Goal: Task Accomplishment & Management: Complete application form

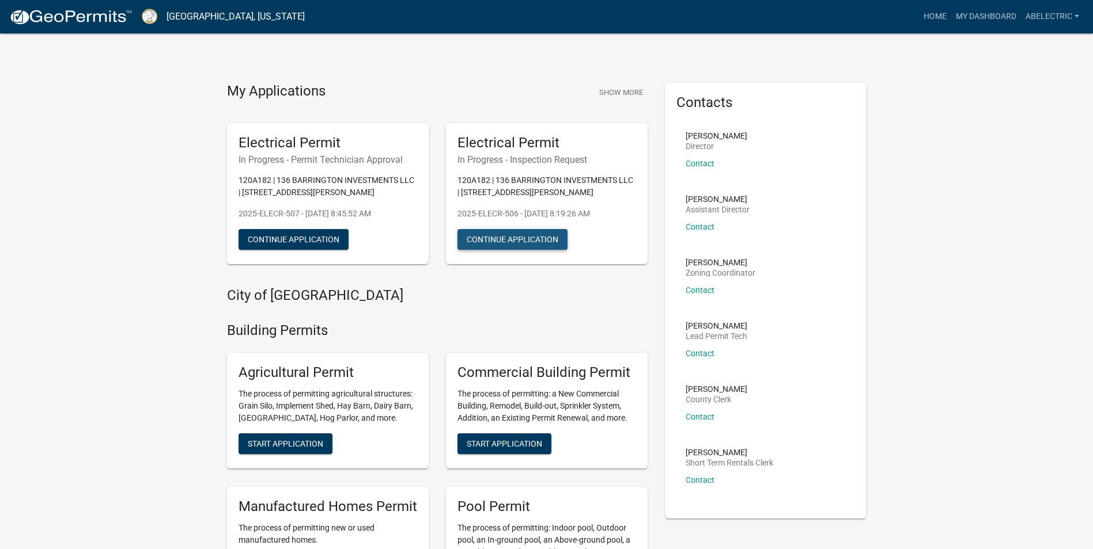
click at [486, 245] on button "Continue Application" at bounding box center [512, 239] width 110 height 21
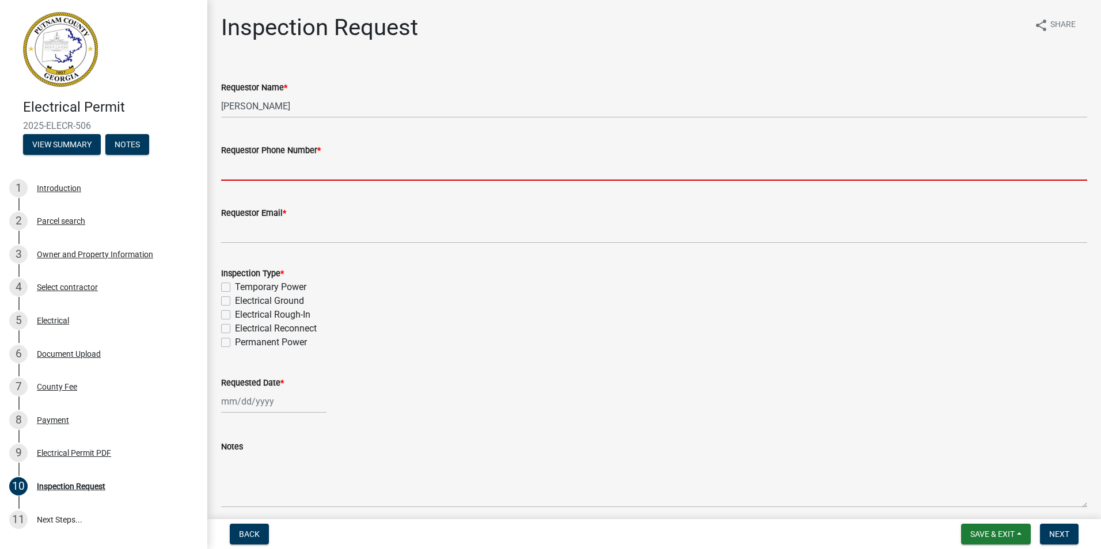
click at [345, 172] on input "Requestor Phone Number *" at bounding box center [654, 169] width 866 height 24
type input "4783965998"
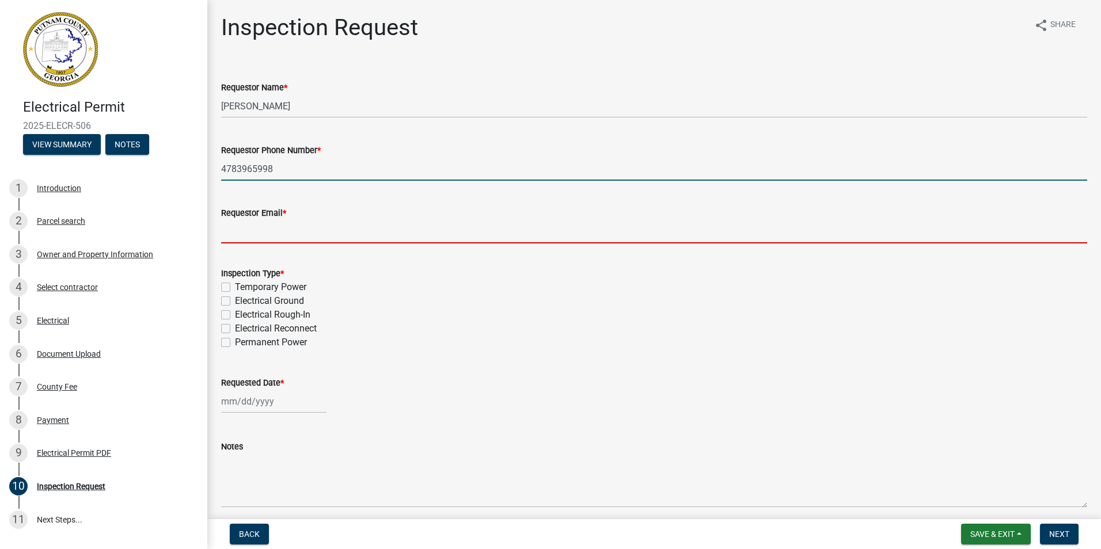
type input "[EMAIL_ADDRESS][DOMAIN_NAME]"
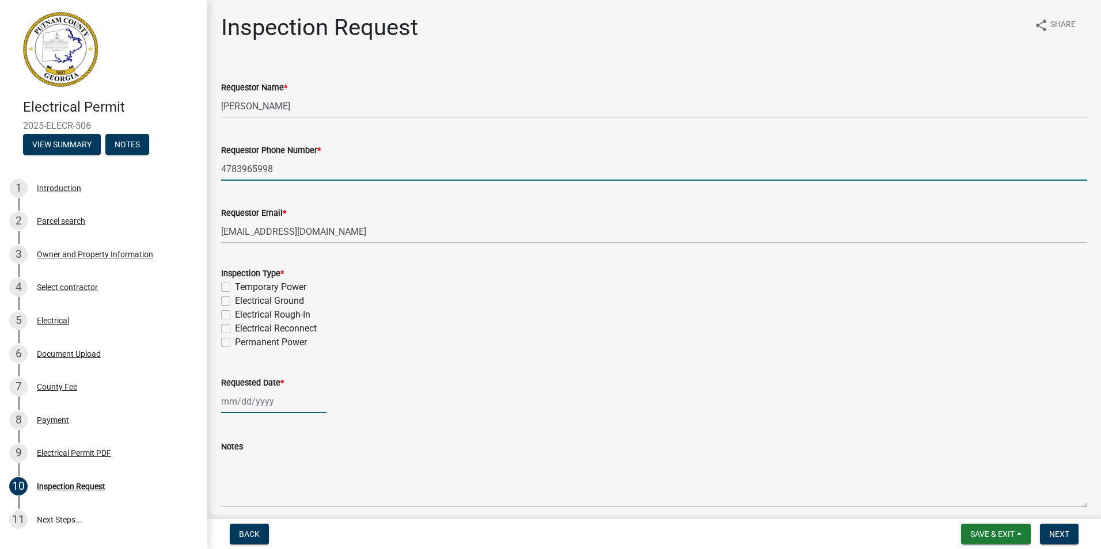
type input "[DATE]"
select select "9"
select select "2025"
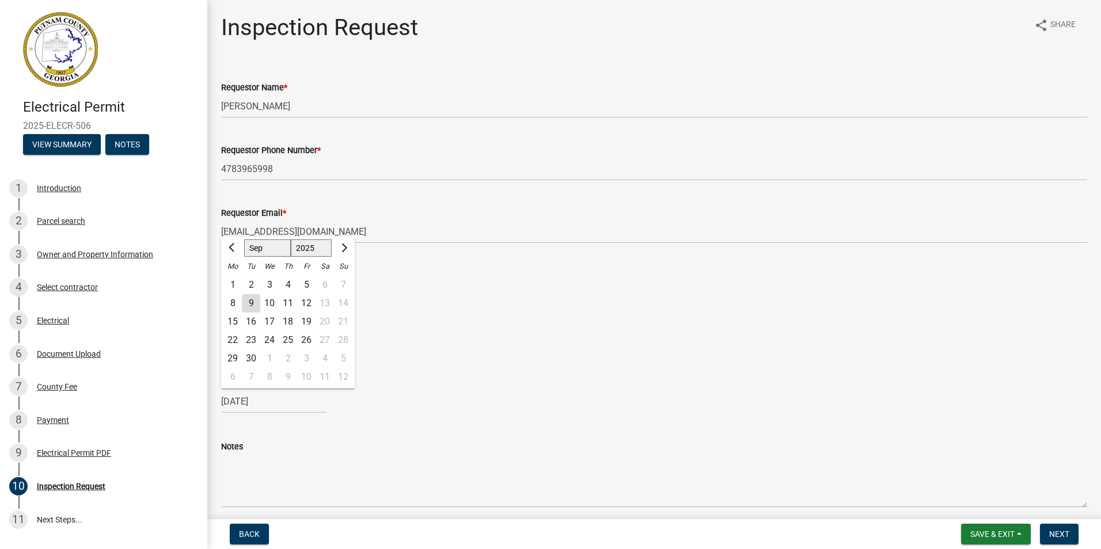
click at [255, 305] on div "9" at bounding box center [251, 303] width 18 height 18
type input "[DATE]"
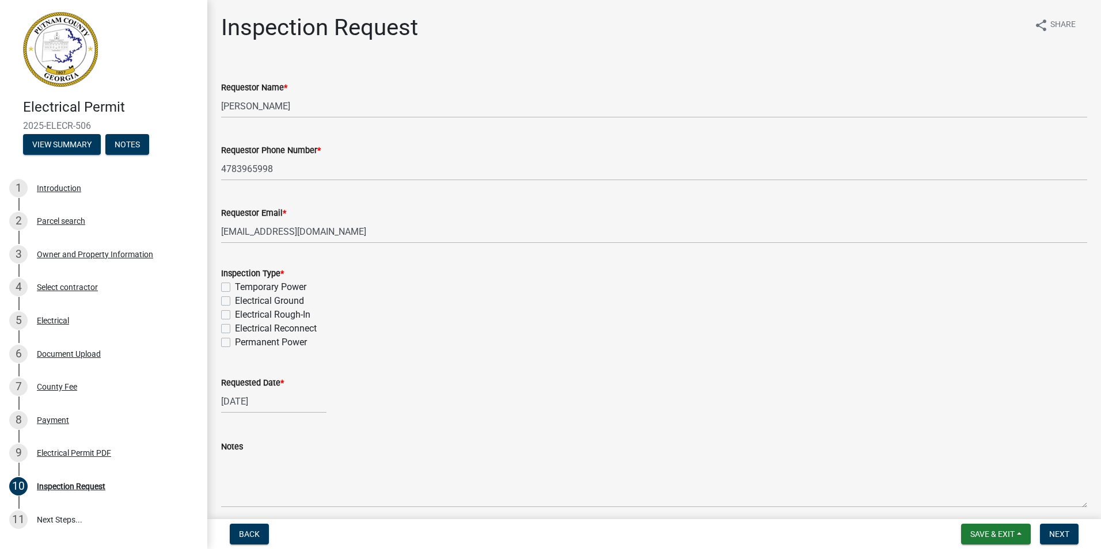
click at [235, 285] on label "Temporary Power" at bounding box center [270, 287] width 71 height 14
click at [235, 285] on input "Temporary Power" at bounding box center [238, 283] width 7 height 7
checkbox input "true"
checkbox input "false"
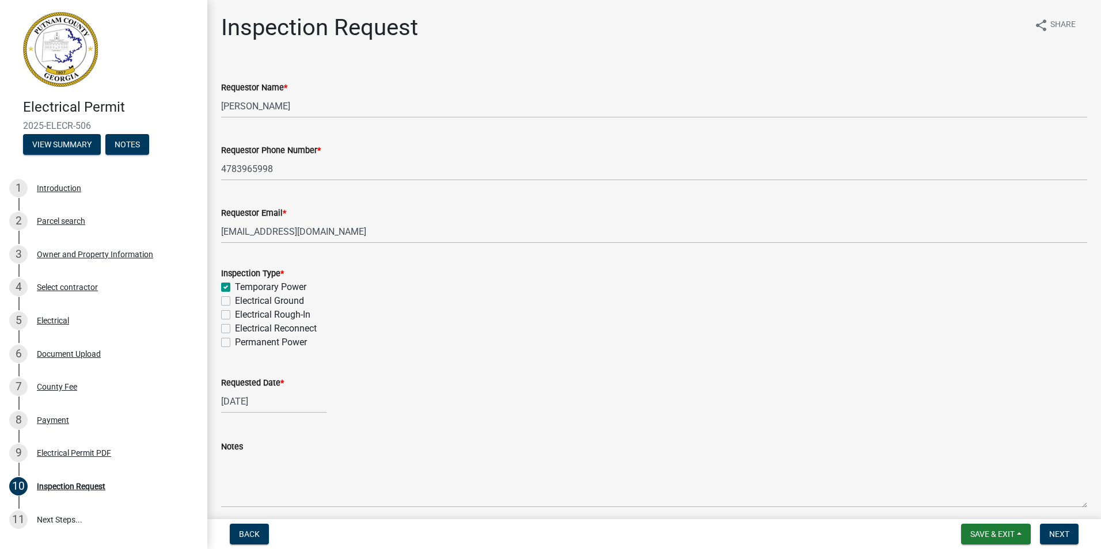
checkbox input "false"
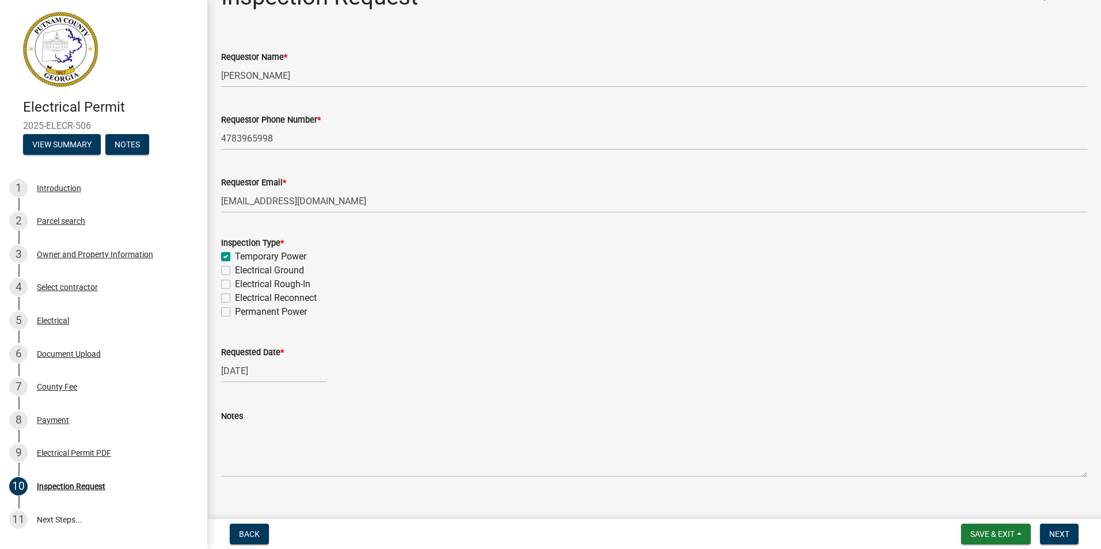
scroll to position [47, 0]
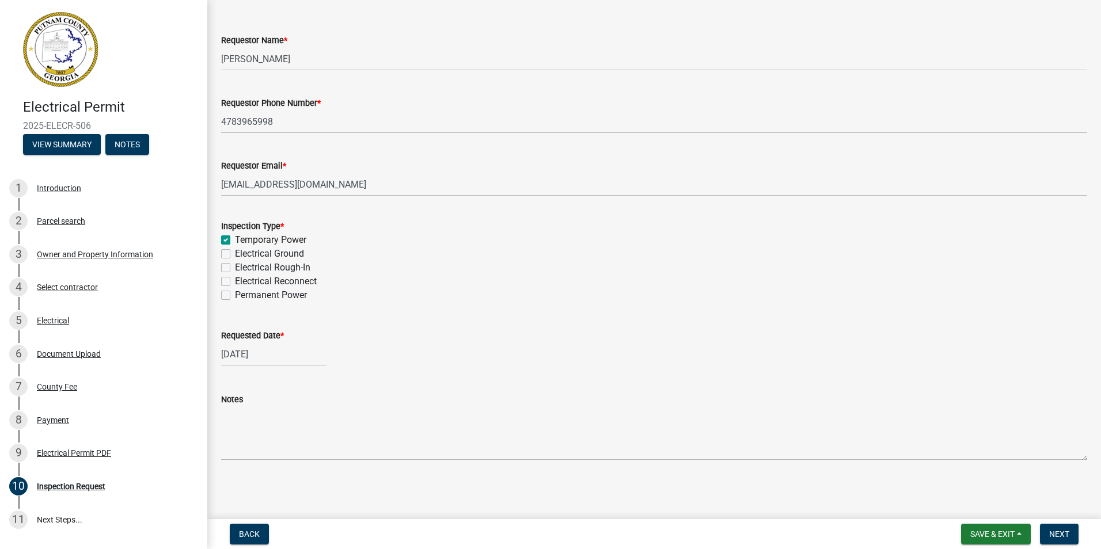
click at [245, 355] on div "[DATE]" at bounding box center [273, 355] width 105 height 24
select select "9"
select select "2025"
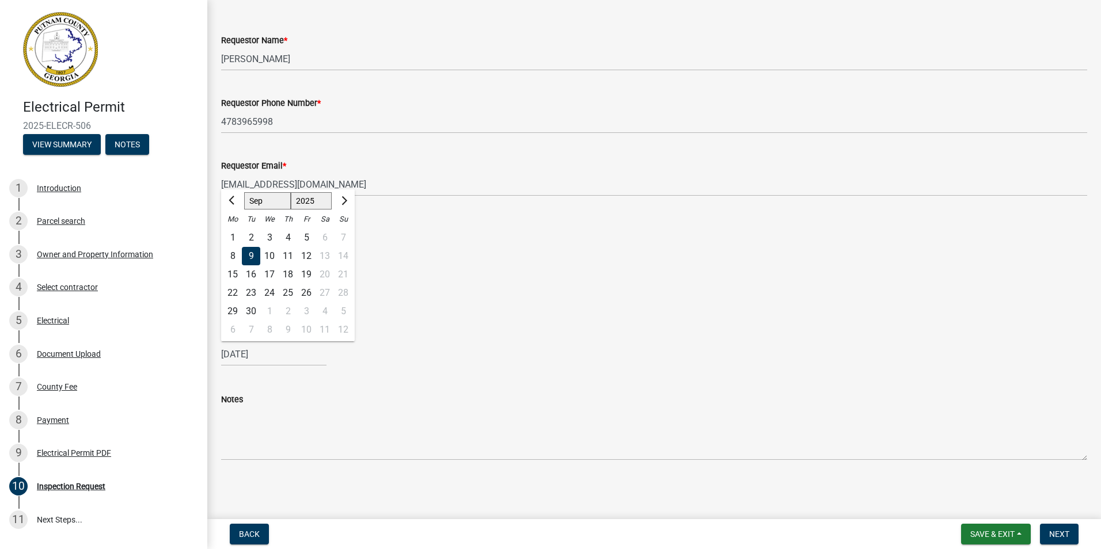
click at [274, 259] on div "10" at bounding box center [269, 256] width 18 height 18
type input "[DATE]"
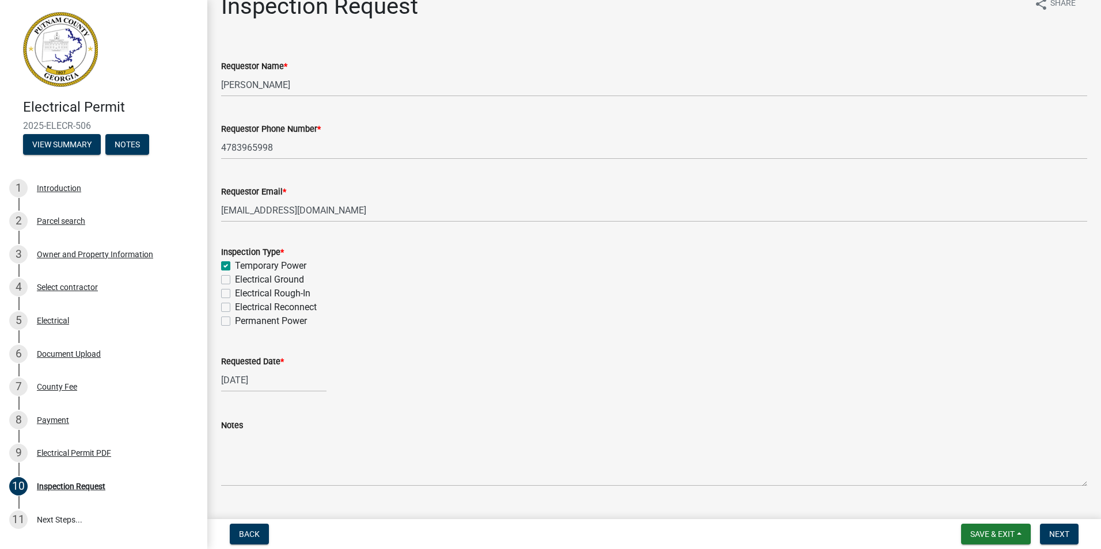
scroll to position [0, 0]
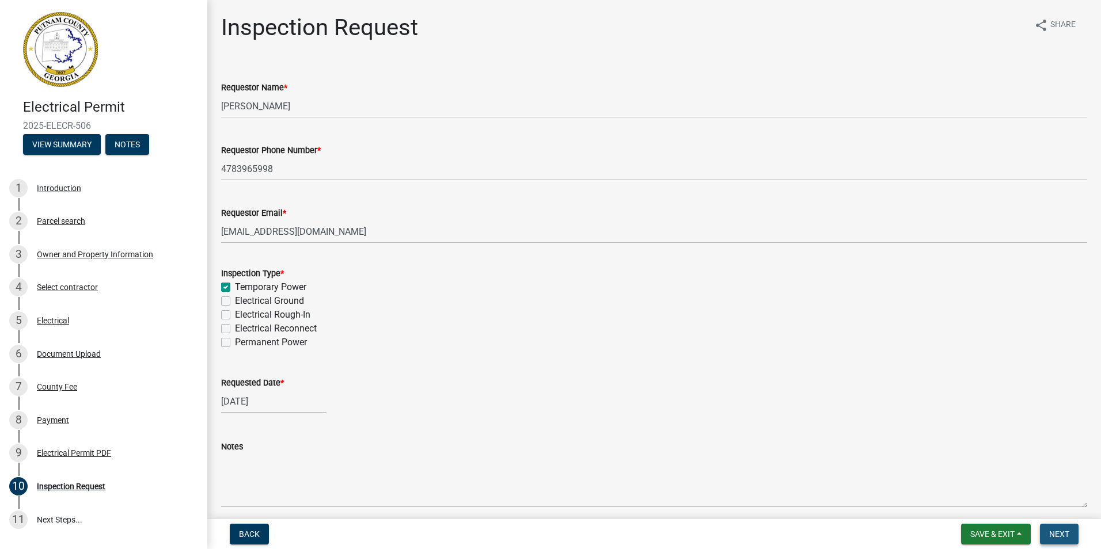
click at [1056, 537] on span "Next" at bounding box center [1059, 534] width 20 height 9
